Goal: Task Accomplishment & Management: Use online tool/utility

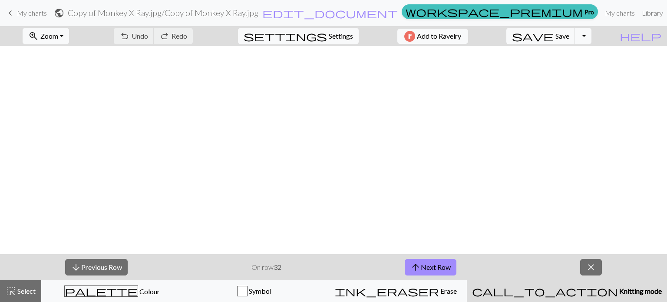
scroll to position [436, 0]
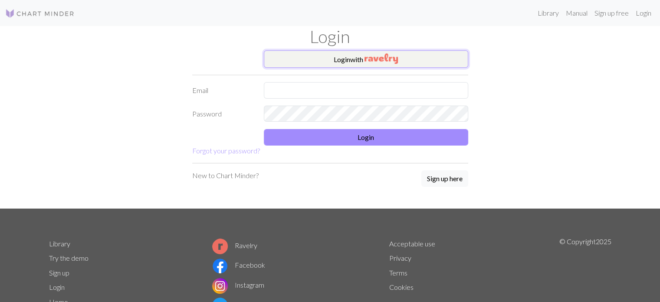
click at [341, 65] on button "Login with" at bounding box center [366, 58] width 204 height 17
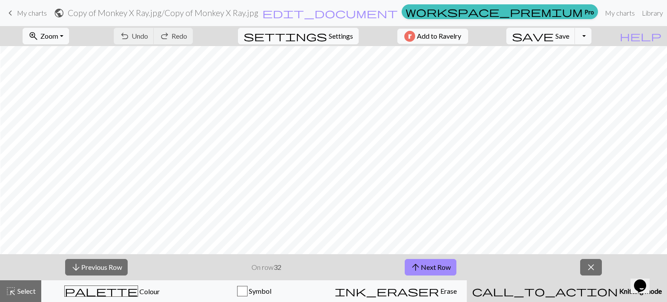
scroll to position [42, 2]
click at [56, 36] on span "Zoom" at bounding box center [49, 36] width 18 height 8
click at [61, 50] on button "Fit all" at bounding box center [57, 55] width 69 height 14
click at [421, 270] on button "arrow_upward Next Row" at bounding box center [431, 267] width 52 height 16
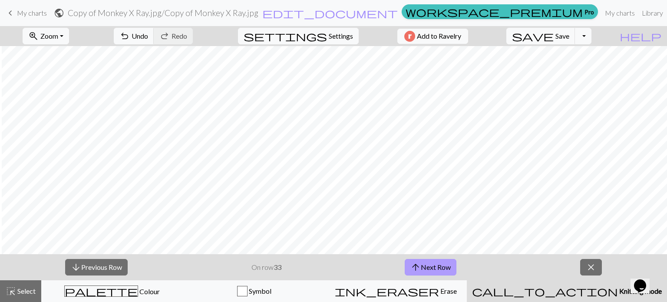
click at [420, 270] on span "arrow_upward" at bounding box center [415, 267] width 10 height 12
click at [559, 35] on button "save Save Save" at bounding box center [540, 36] width 69 height 16
click at [559, 33] on div "Chart saved" at bounding box center [333, 17] width 667 height 34
click at [553, 38] on span "save" at bounding box center [533, 36] width 42 height 12
